Goal: Book appointment/travel/reservation

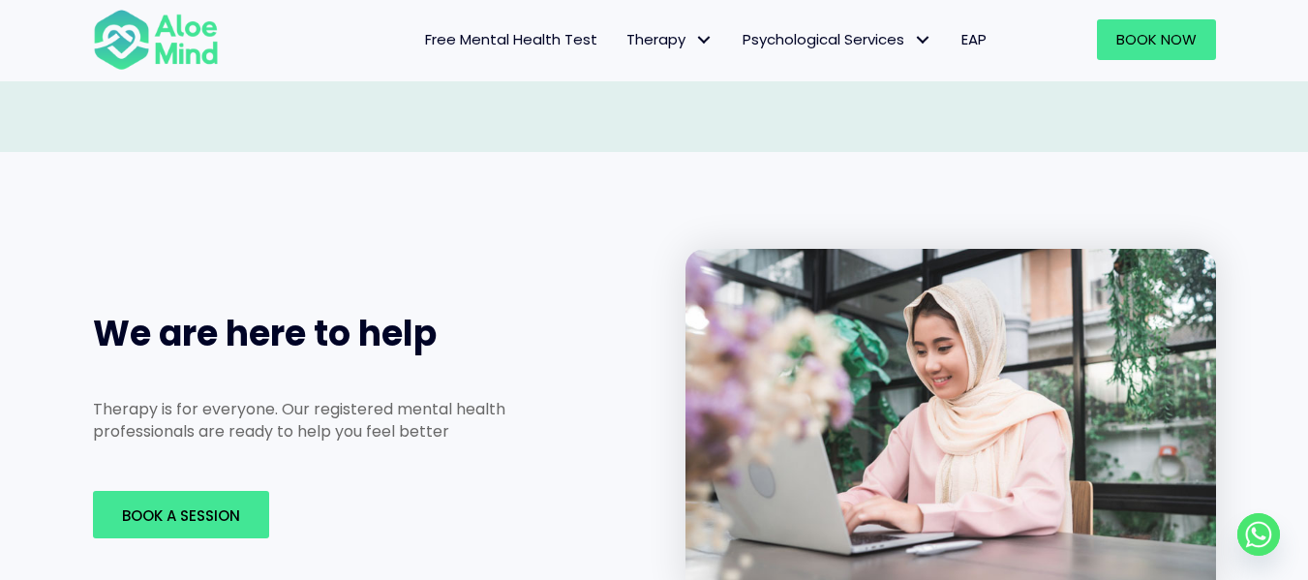
scroll to position [2751, 0]
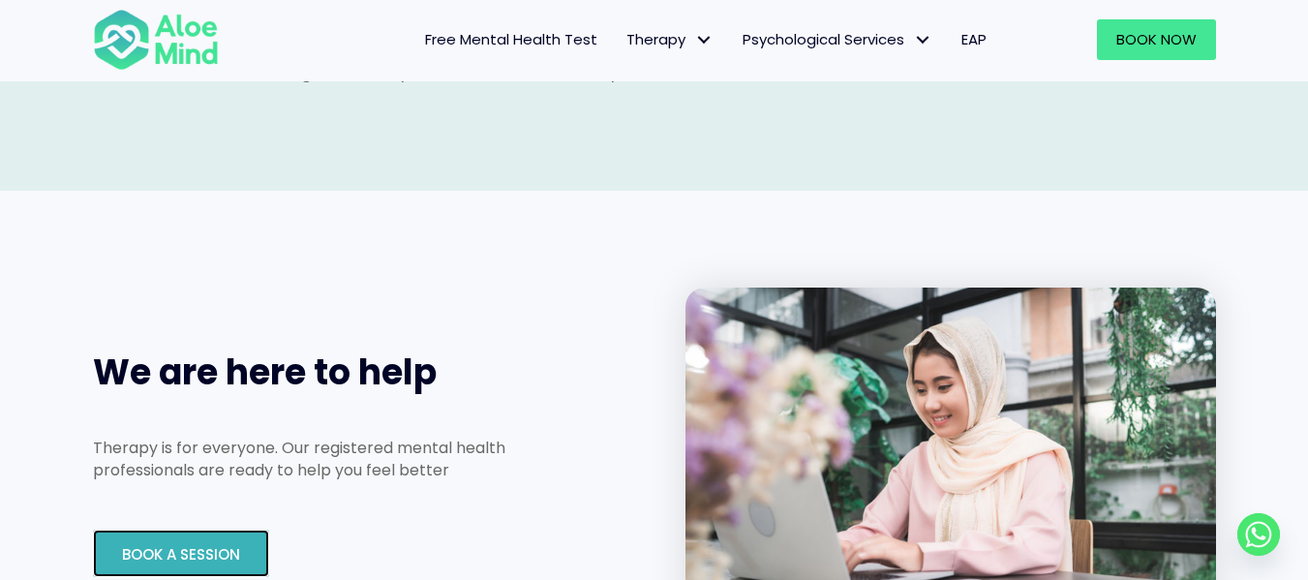
click at [184, 530] on link "Book A Session" at bounding box center [181, 553] width 176 height 47
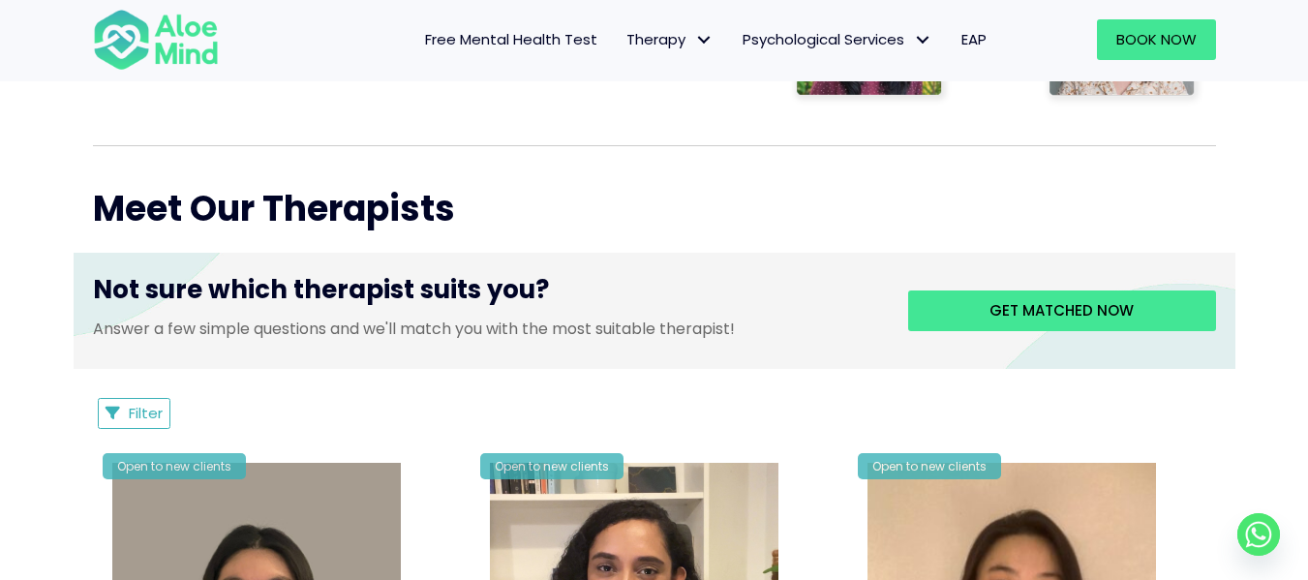
scroll to position [615, 0]
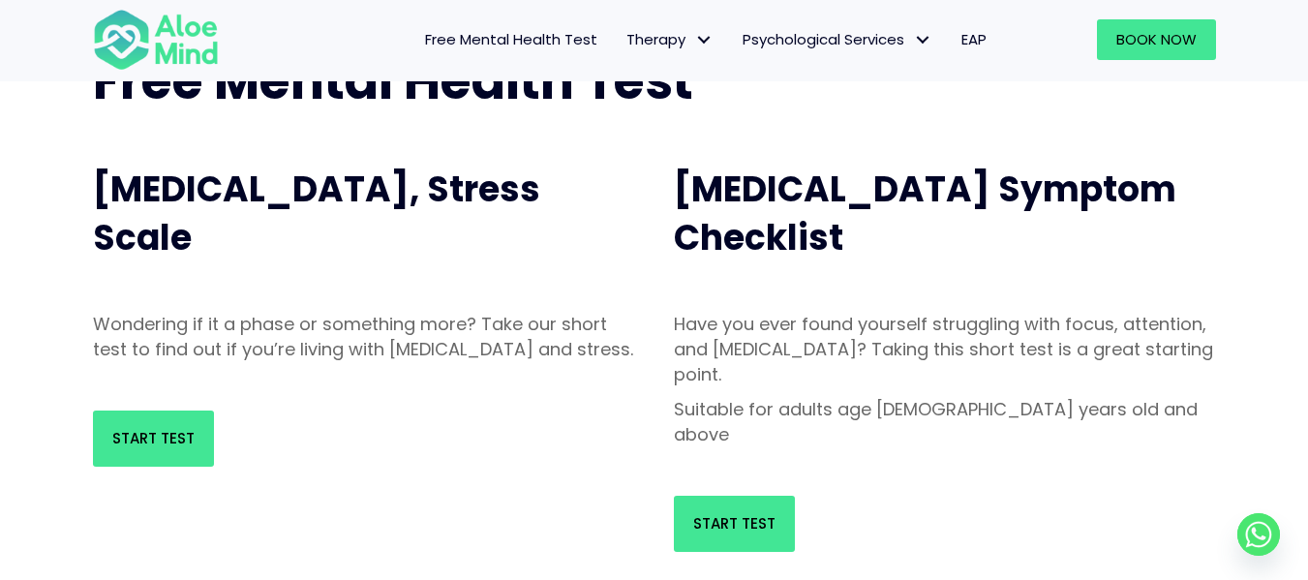
scroll to position [119, 0]
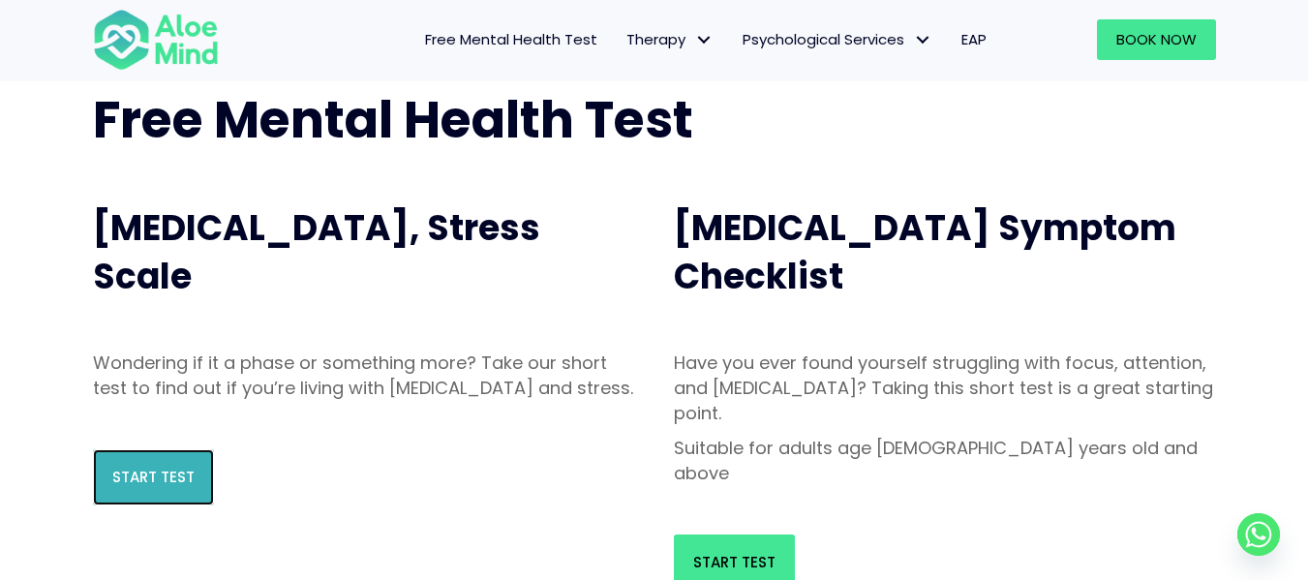
click at [152, 487] on span "Start Test" at bounding box center [153, 477] width 82 height 20
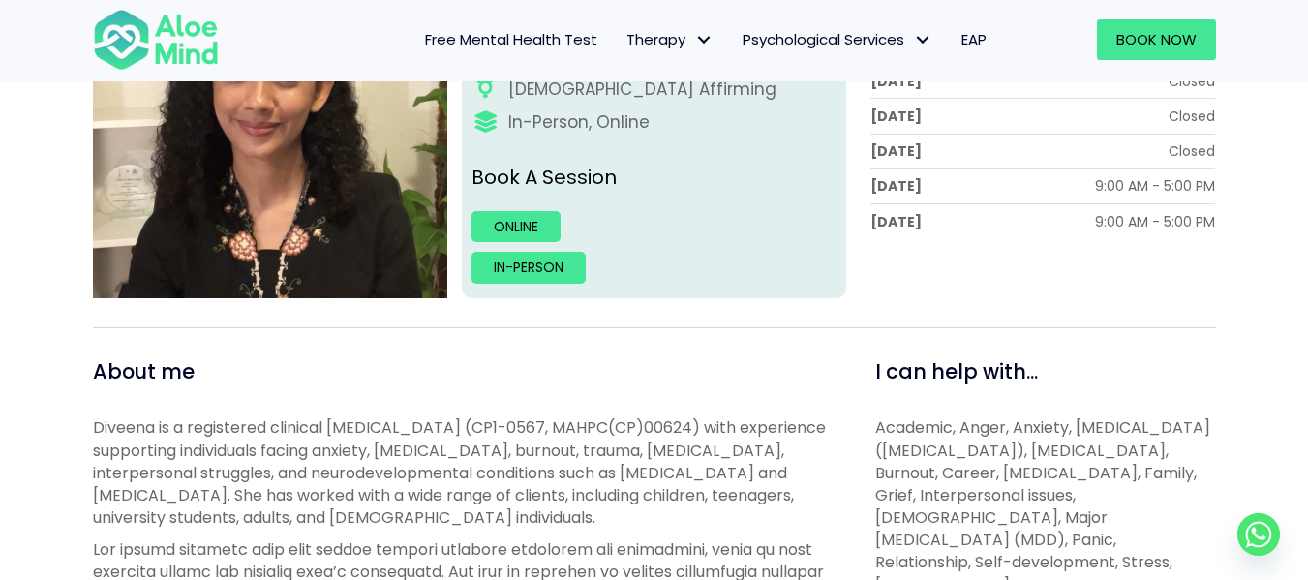
scroll to position [376, 0]
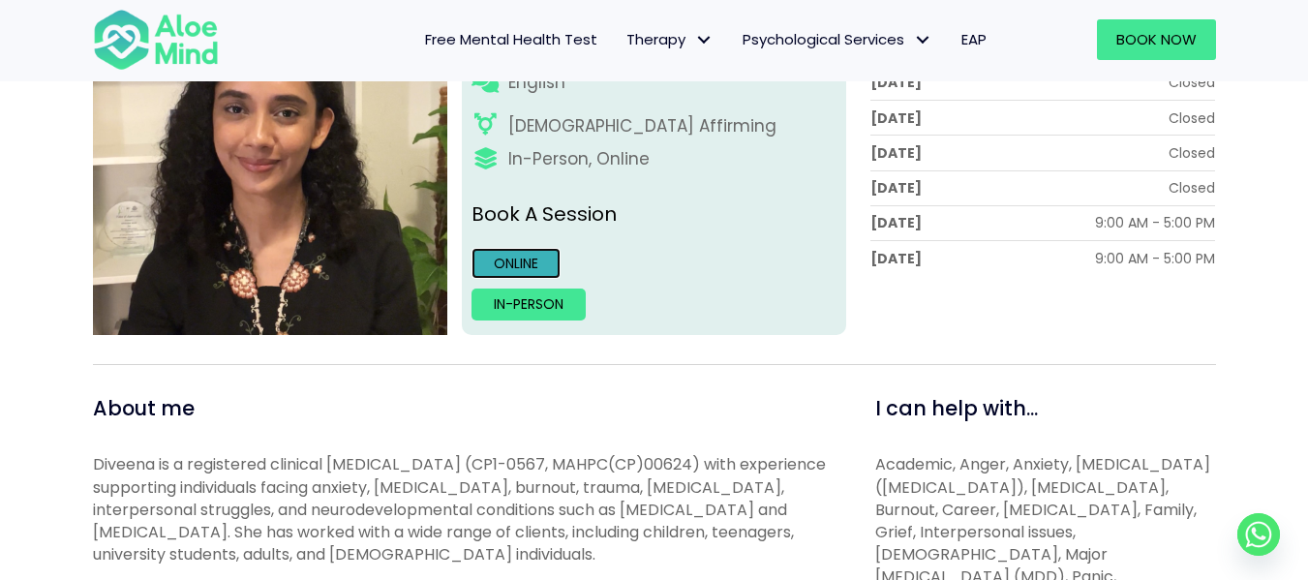
click at [518, 260] on link "Online" at bounding box center [516, 263] width 89 height 31
click at [538, 259] on link "Online" at bounding box center [516, 263] width 89 height 31
click at [512, 268] on link "Online" at bounding box center [516, 263] width 89 height 31
